Goal: Book appointment/travel/reservation

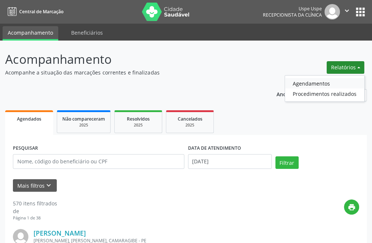
click at [312, 84] on link "Agendamentos" at bounding box center [324, 83] width 79 height 10
select select "7"
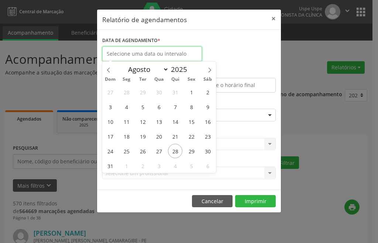
click at [126, 54] on input "text" at bounding box center [152, 53] width 100 height 15
click at [132, 166] on span "1" at bounding box center [126, 166] width 14 height 14
type input "[DATE]"
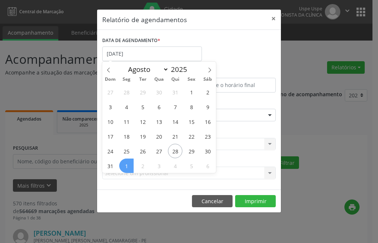
click at [132, 166] on span "1" at bounding box center [126, 166] width 14 height 14
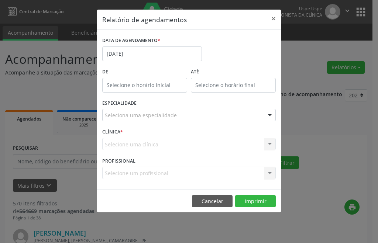
click at [186, 141] on div "Selecione uma clínica Nenhum resultado encontrado para: " " Não há nenhuma opçã…" at bounding box center [188, 144] width 173 height 13
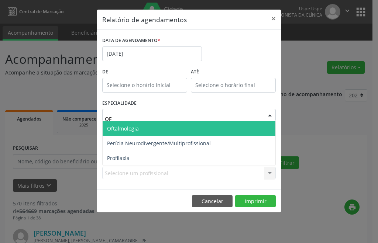
type input "OFT"
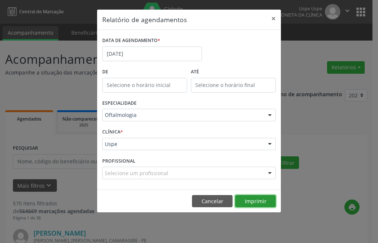
click at [243, 205] on button "Imprimir" at bounding box center [255, 201] width 41 height 13
